Goal: Transaction & Acquisition: Book appointment/travel/reservation

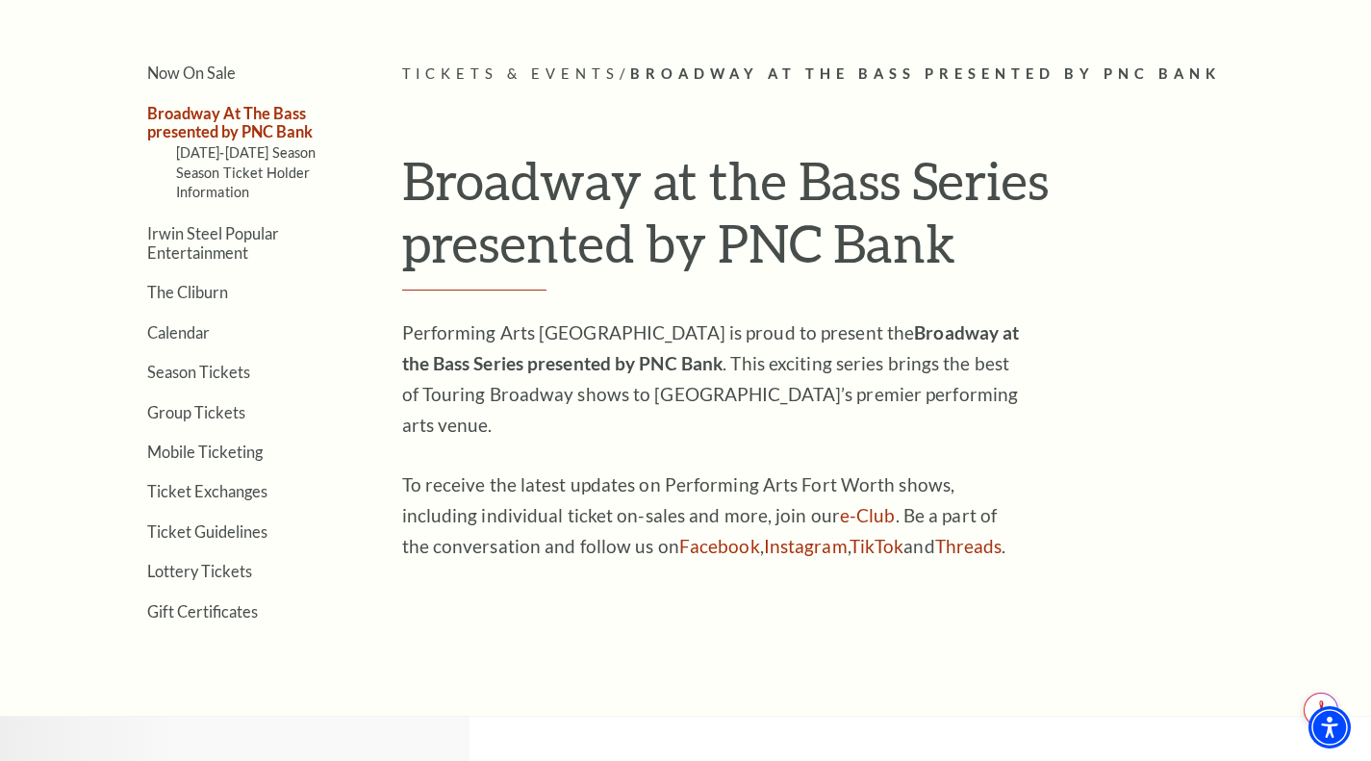
scroll to position [385, 0]
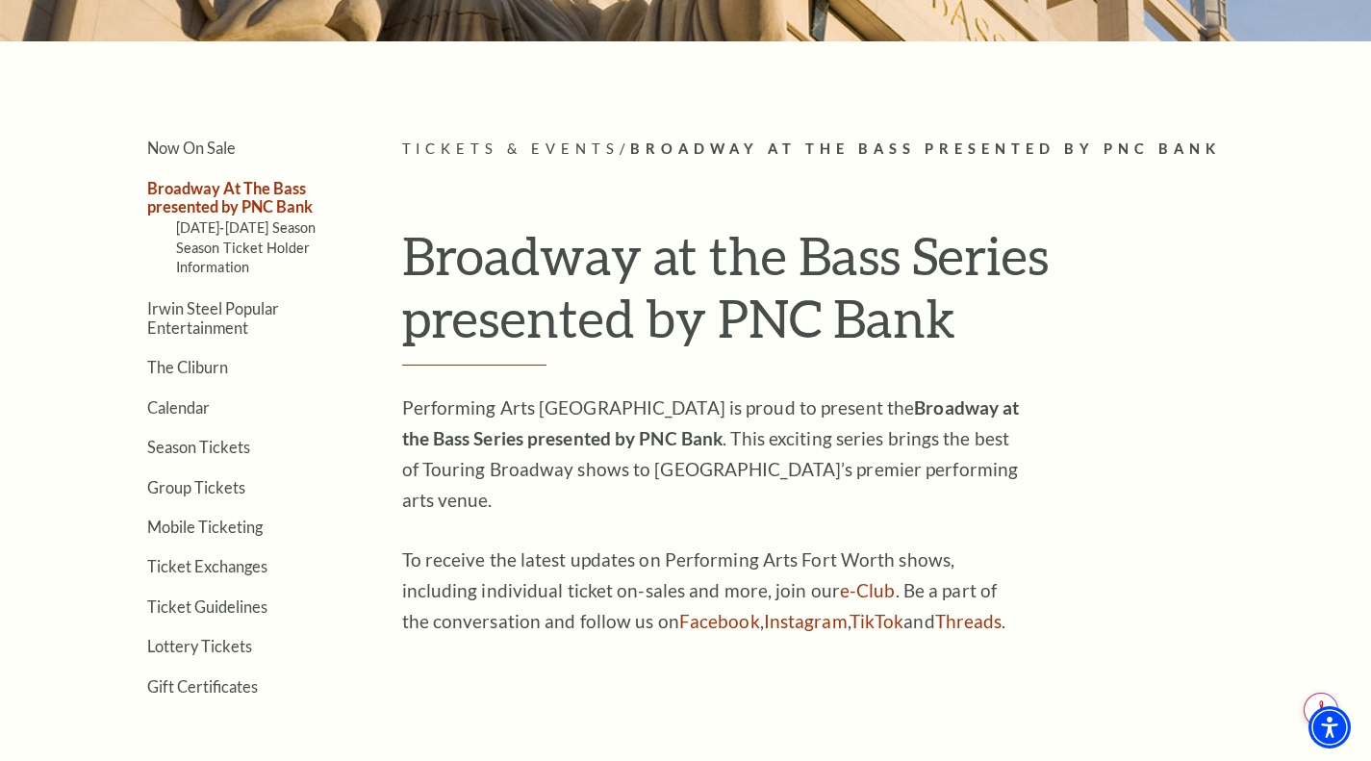
click at [254, 228] on link "[DATE]-[DATE] Season" at bounding box center [246, 227] width 140 height 16
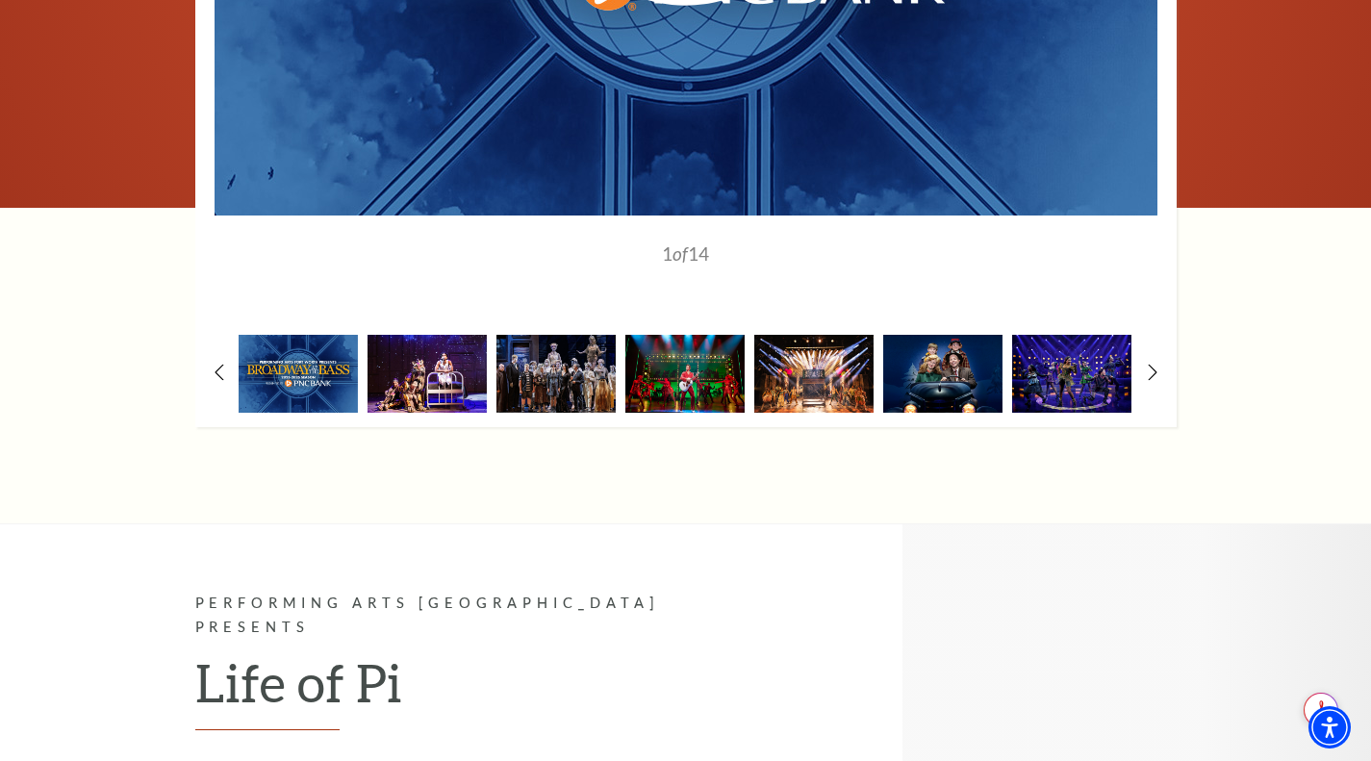
scroll to position [1672, 0]
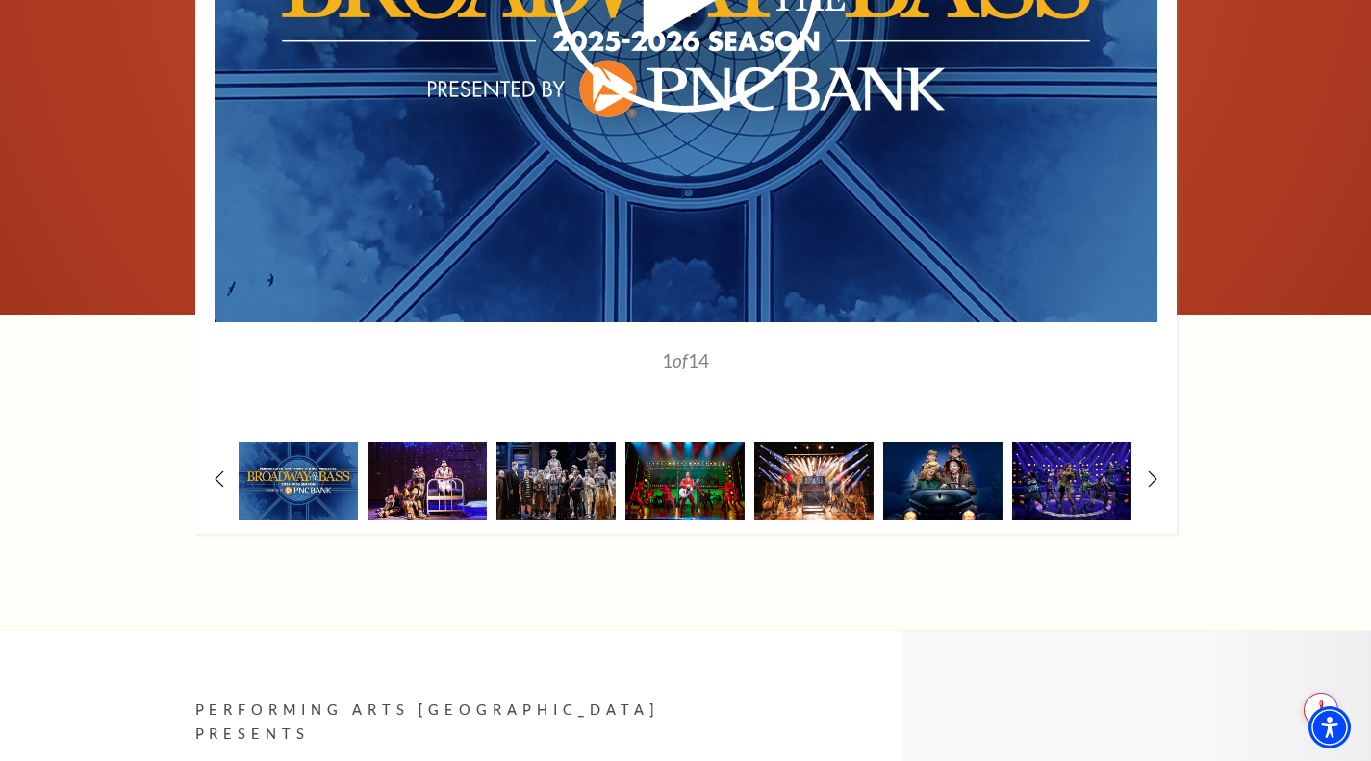
click at [1147, 471] on icon at bounding box center [1152, 479] width 10 height 16
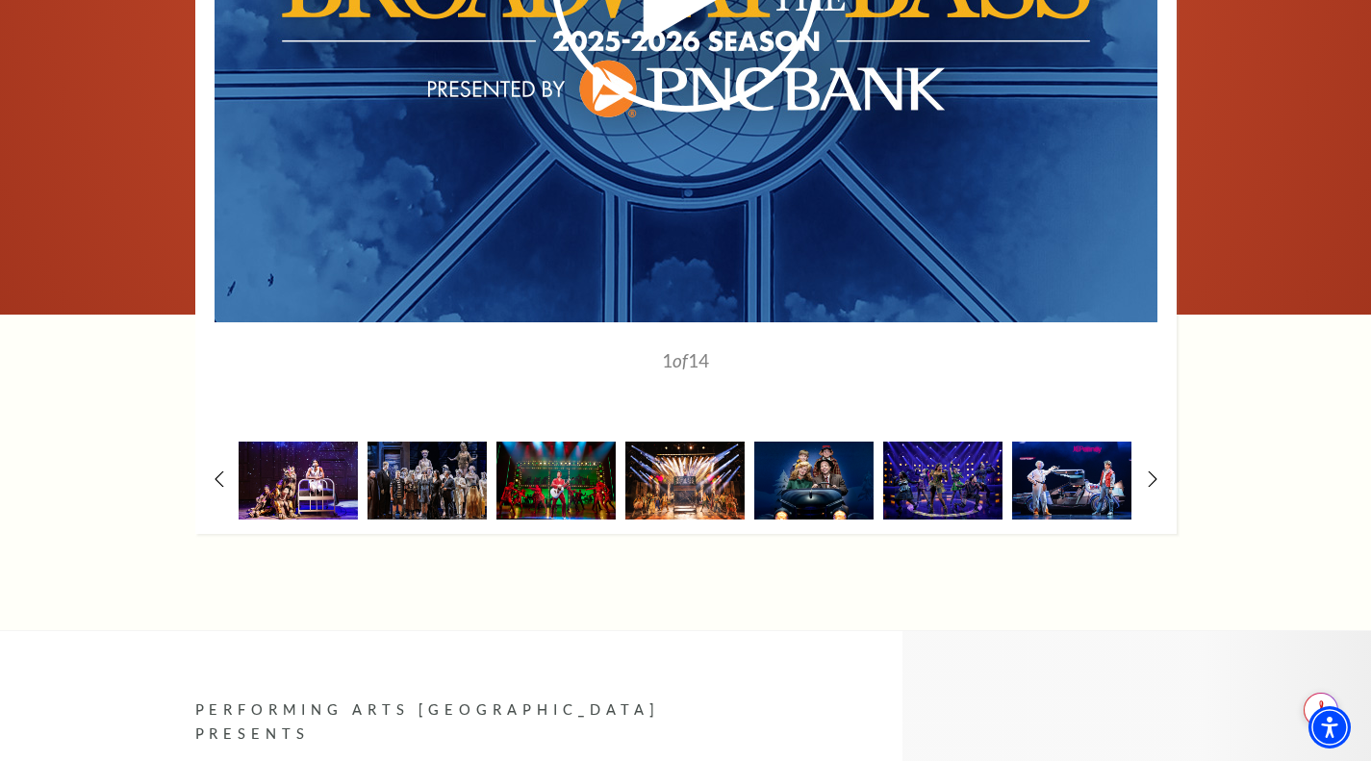
click at [1147, 471] on icon at bounding box center [1152, 479] width 10 height 16
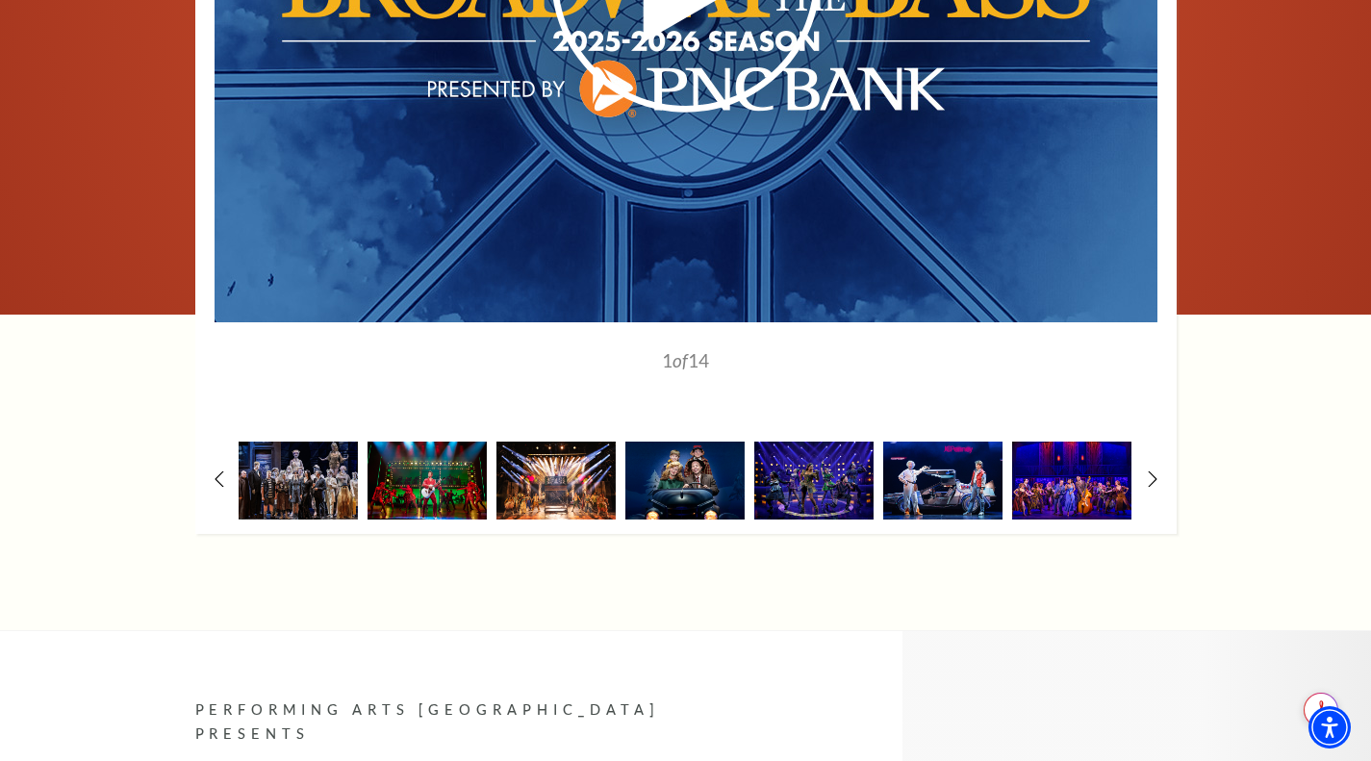
click at [1147, 471] on icon at bounding box center [1152, 479] width 10 height 16
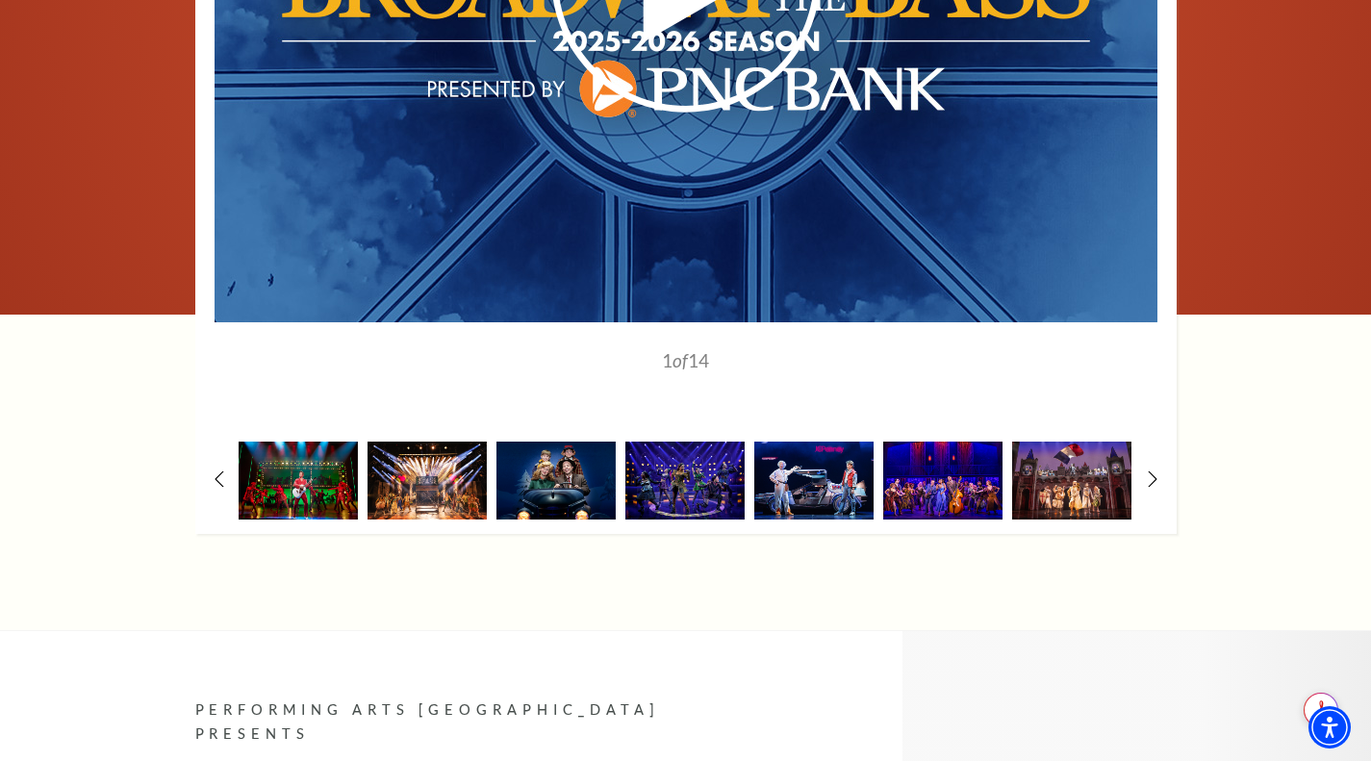
click at [1147, 471] on icon at bounding box center [1152, 479] width 10 height 16
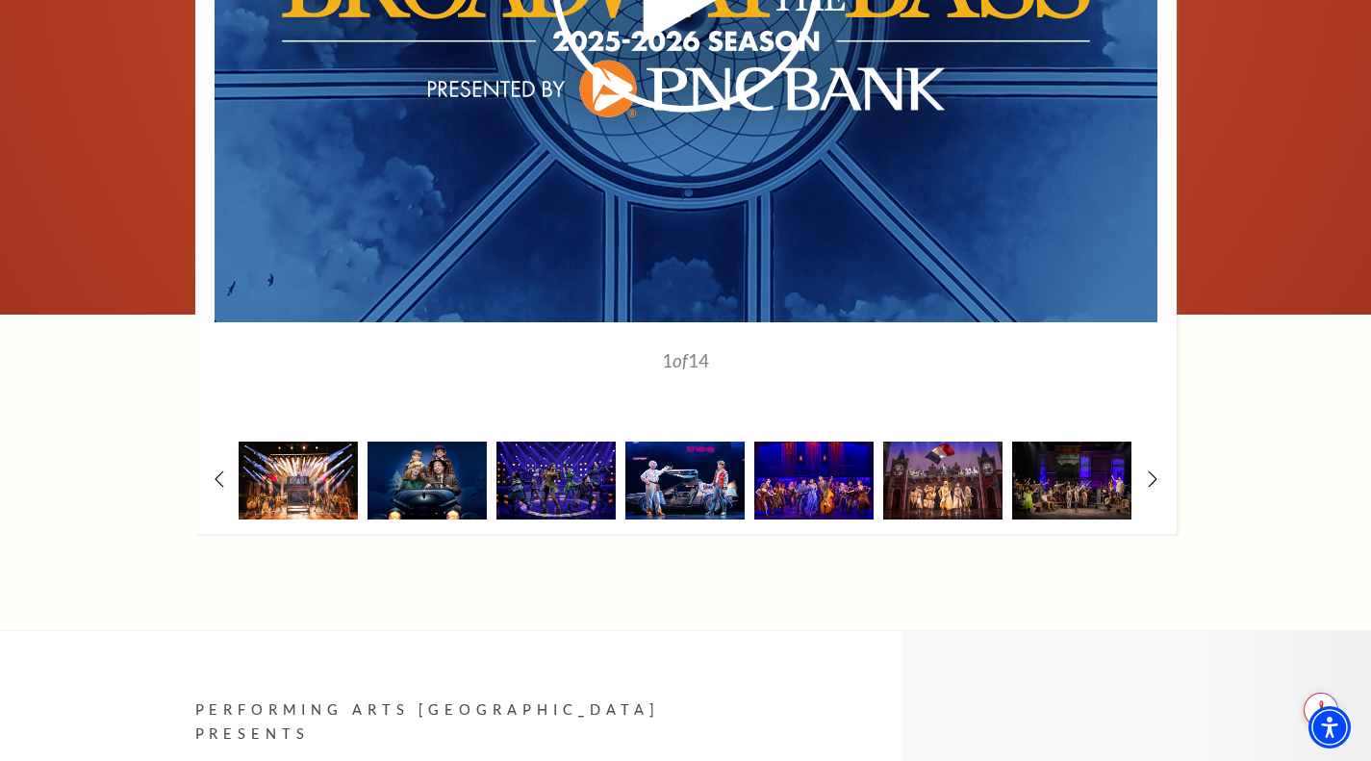
click at [1147, 471] on icon at bounding box center [1152, 479] width 10 height 16
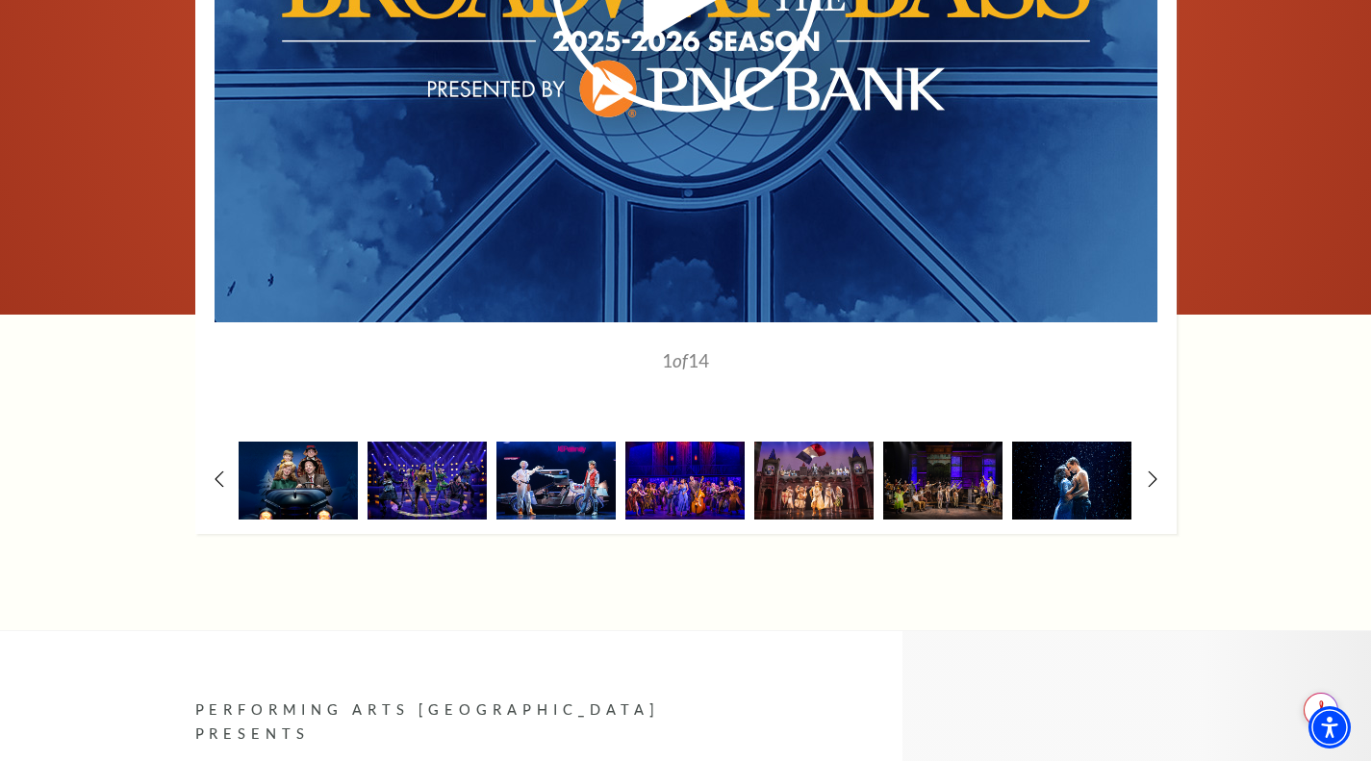
click at [1147, 471] on icon at bounding box center [1152, 479] width 10 height 16
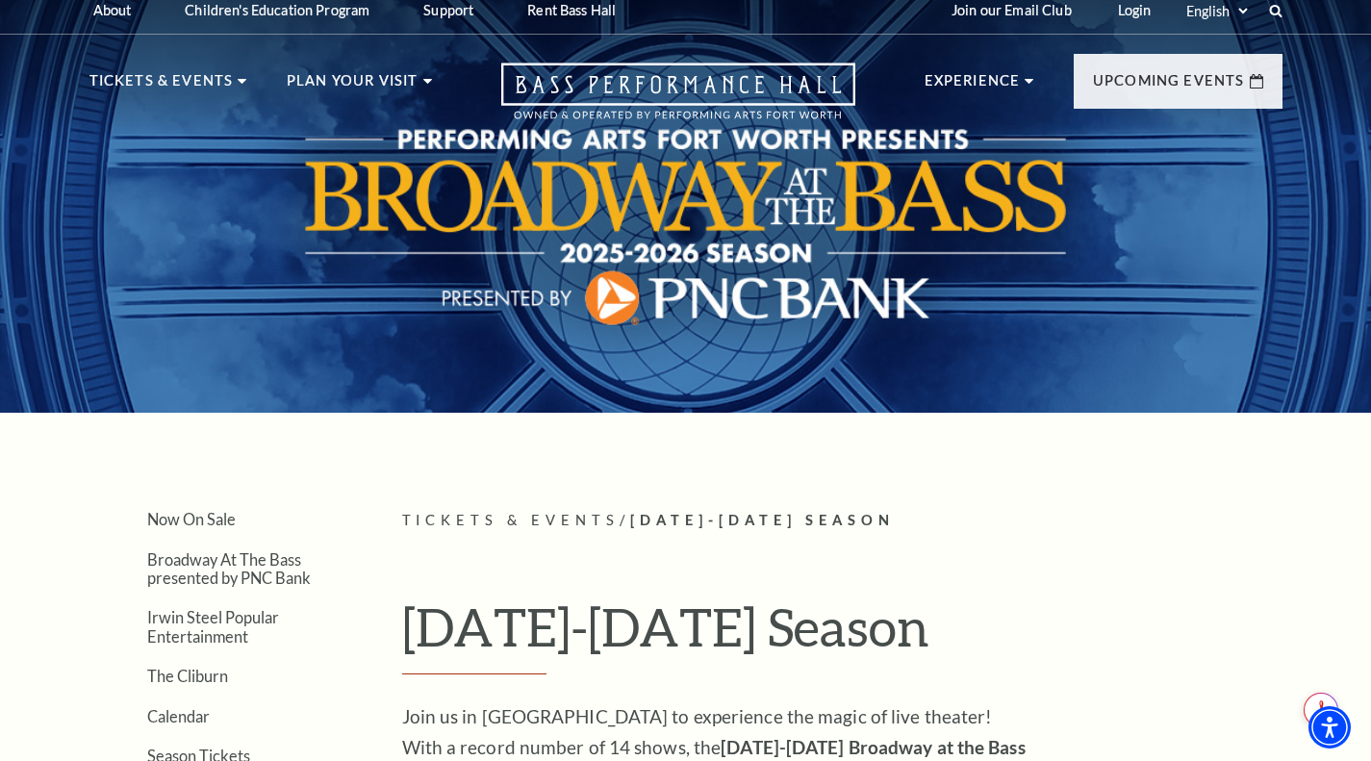
scroll to position [0, 0]
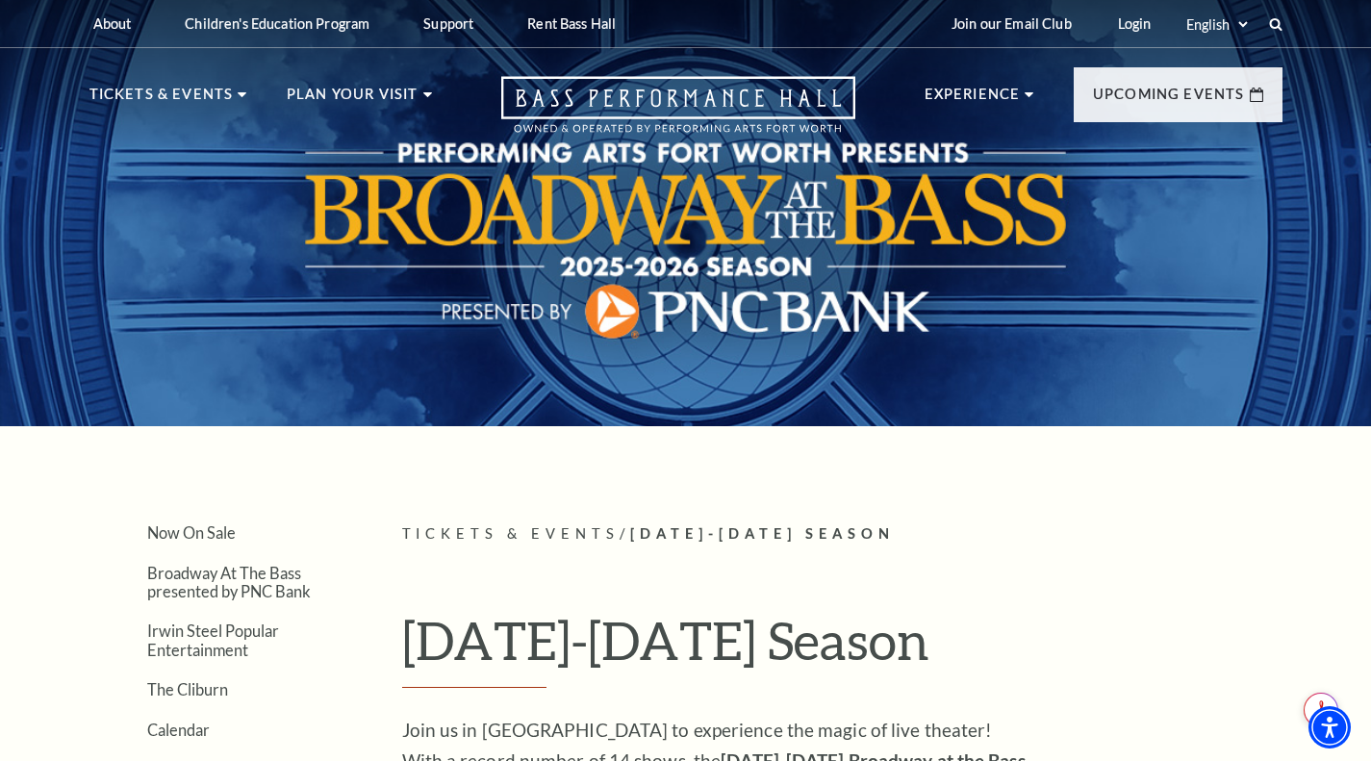
click at [479, 494] on span "View Events" at bounding box center [459, 506] width 101 height 24
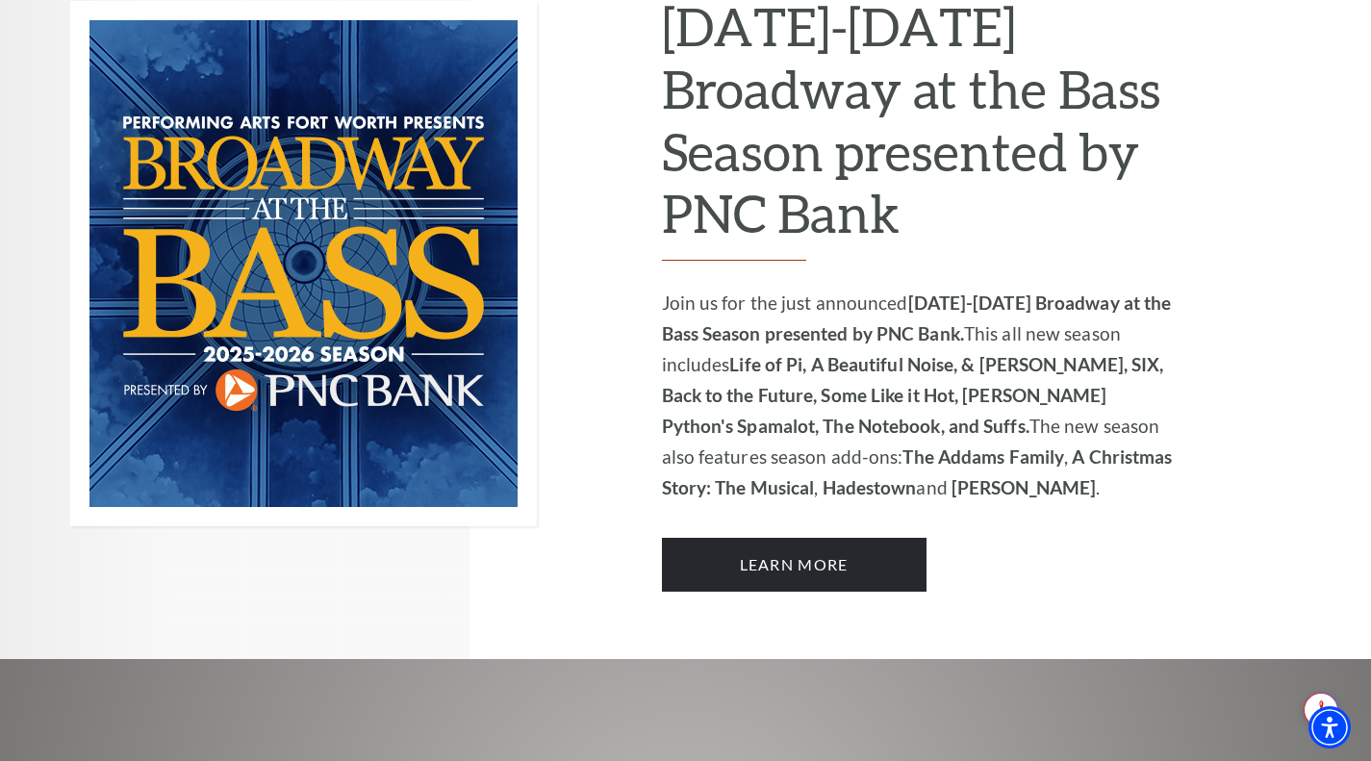
scroll to position [1346, 0]
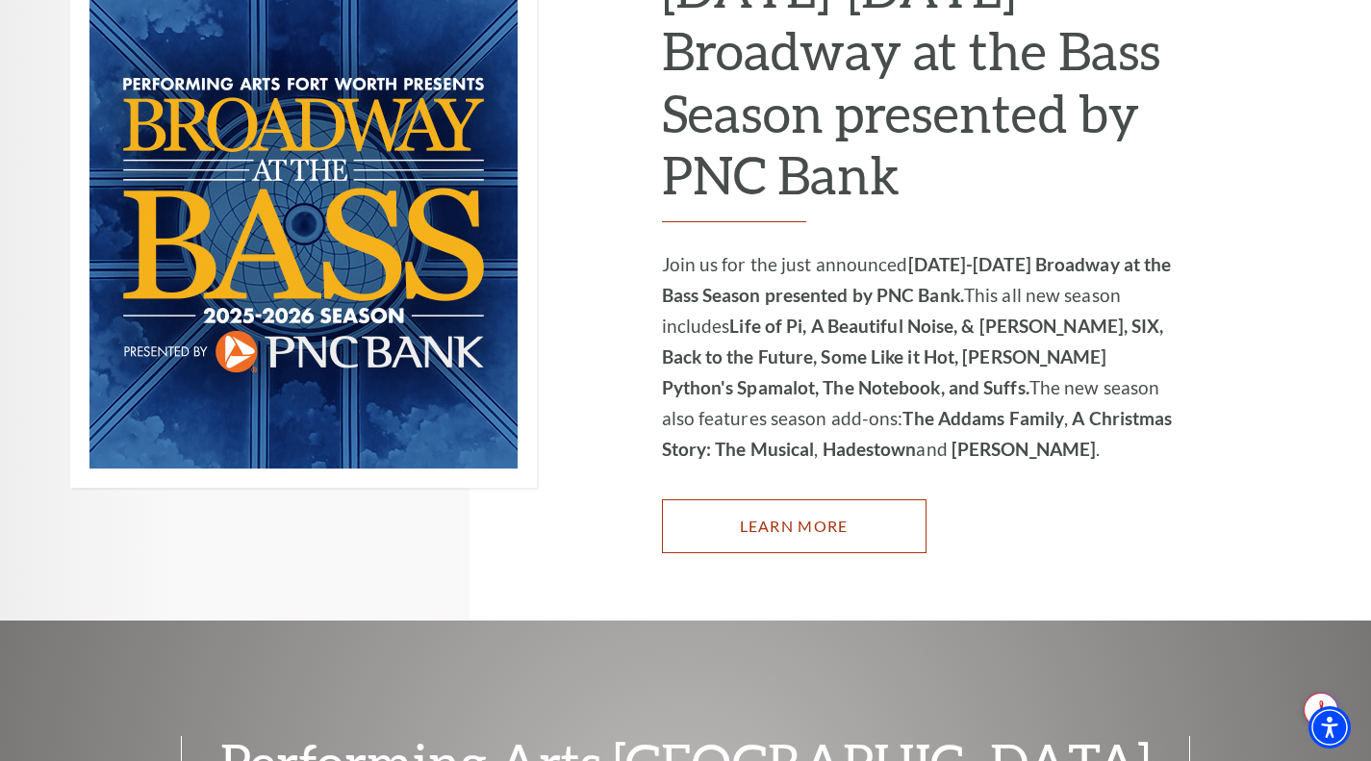
click at [723, 511] on link "Learn More" at bounding box center [794, 526] width 264 height 54
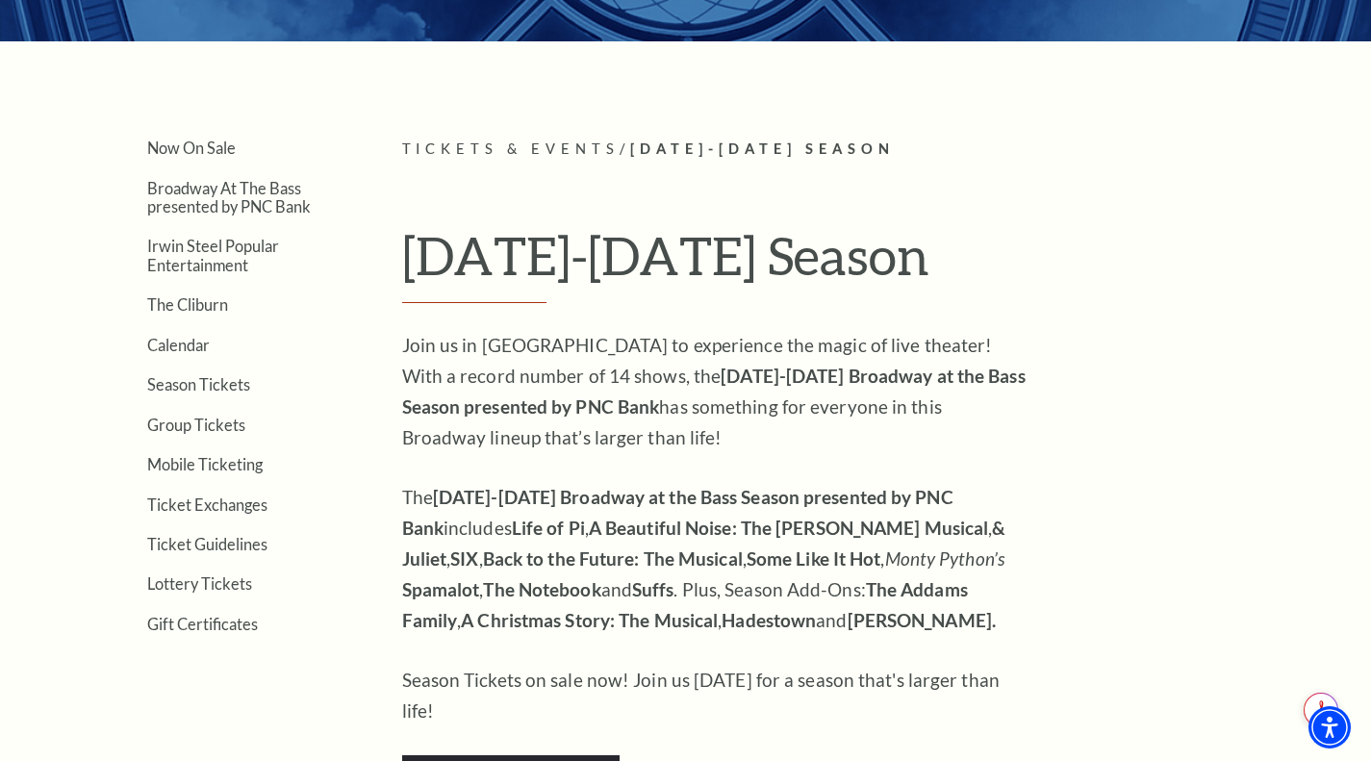
scroll to position [481, 0]
